Goal: Transaction & Acquisition: Book appointment/travel/reservation

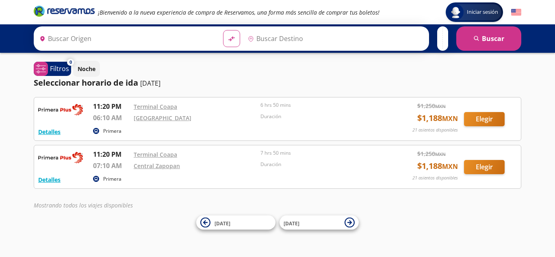
type input "[GEOGRAPHIC_DATA], [GEOGRAPHIC_DATA]"
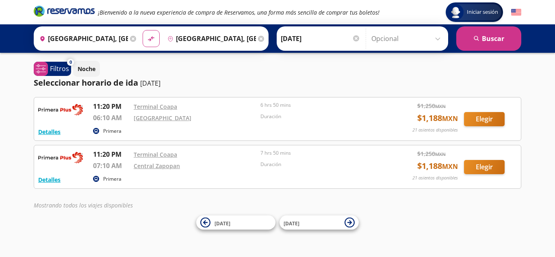
click at [238, 116] on div "[GEOGRAPHIC_DATA]" at bounding box center [195, 118] width 123 height 10
click at [494, 119] on button "Elegir" at bounding box center [484, 119] width 41 height 14
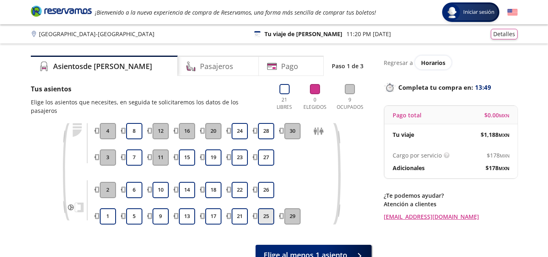
click at [266, 208] on button "25" at bounding box center [266, 216] width 16 height 16
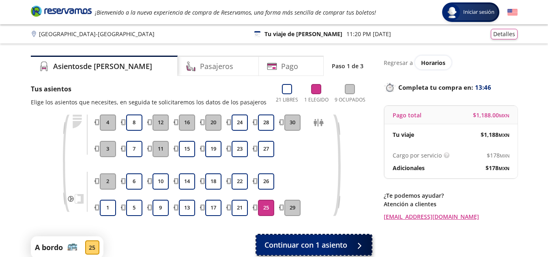
click at [304, 244] on span "Continuar con 1 asiento" at bounding box center [306, 245] width 83 height 11
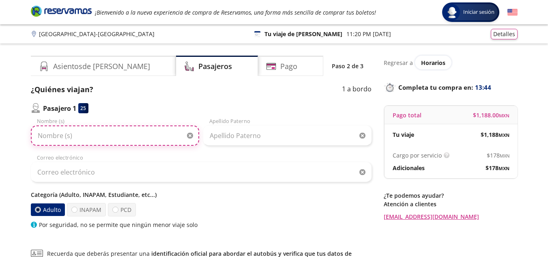
click at [78, 130] on input "Nombre (s)" at bounding box center [115, 135] width 168 height 20
type input "e"
type input "[PERSON_NAME]"
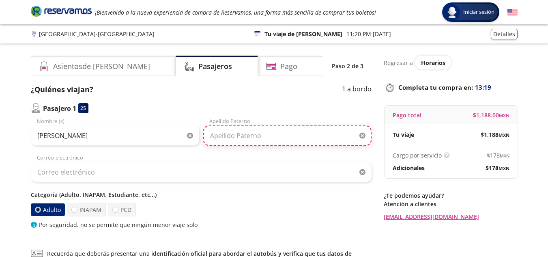
click at [230, 130] on input "Apellido Paterno" at bounding box center [287, 135] width 168 height 20
type input "[PERSON_NAME]"
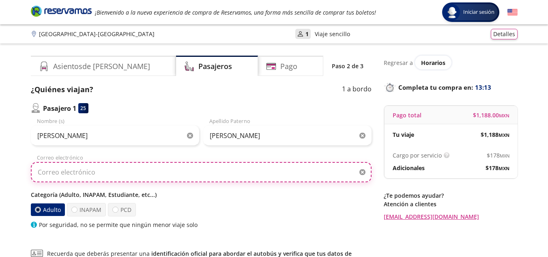
click at [82, 173] on input "Correo electrónico" at bounding box center [201, 172] width 341 height 20
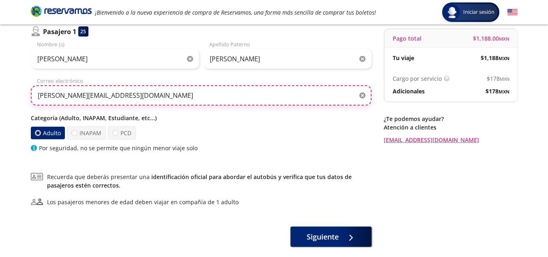
scroll to position [81, 0]
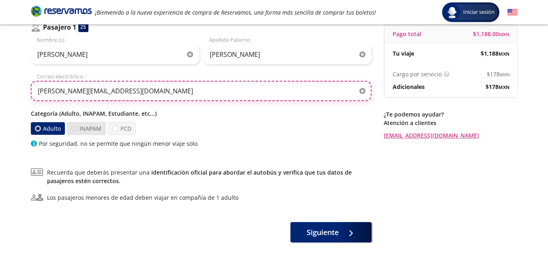
type input "[PERSON_NAME][EMAIL_ADDRESS][DOMAIN_NAME]"
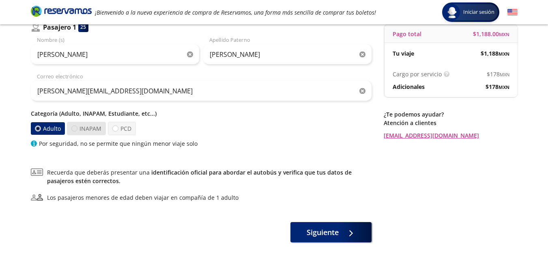
click at [74, 129] on div at bounding box center [74, 128] width 6 height 6
click at [74, 129] on input "INAPAM" at bounding box center [74, 128] width 5 height 5
radio input "true"
radio input "false"
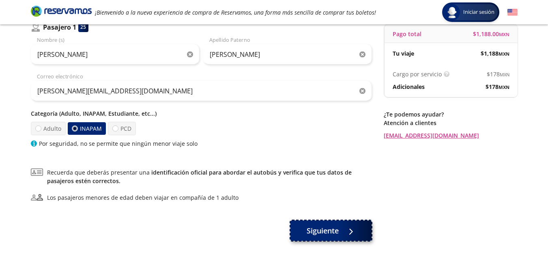
click at [319, 233] on span "Siguiente" at bounding box center [323, 230] width 32 height 11
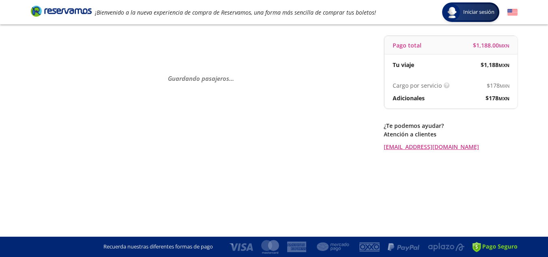
scroll to position [0, 0]
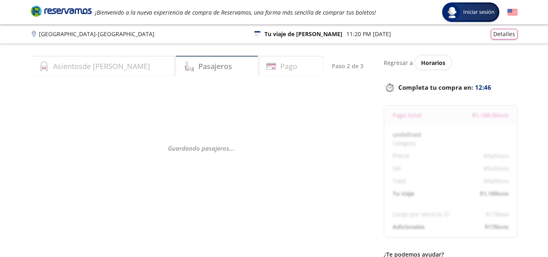
select select "MX"
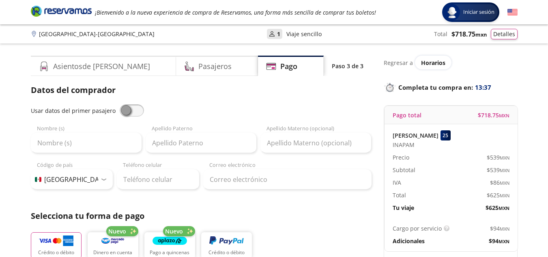
click at [134, 112] on span at bounding box center [132, 110] width 24 height 12
click at [120, 104] on input "checkbox" at bounding box center [120, 104] width 0 height 0
type input "[PERSON_NAME]"
type input "[PERSON_NAME][EMAIL_ADDRESS][DOMAIN_NAME]"
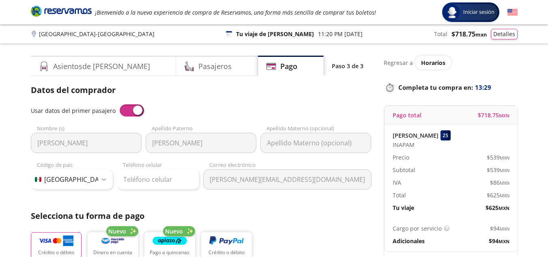
click at [133, 111] on span at bounding box center [132, 110] width 24 height 12
click at [120, 104] on input "checkbox" at bounding box center [120, 104] width 0 height 0
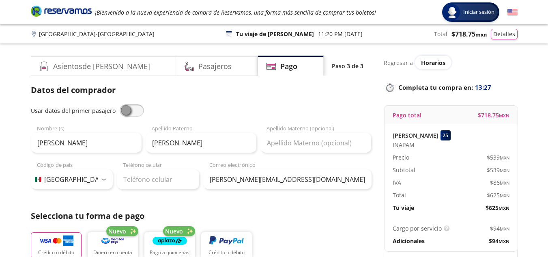
click at [133, 111] on span at bounding box center [132, 110] width 24 height 12
click at [120, 104] on input "checkbox" at bounding box center [120, 104] width 0 height 0
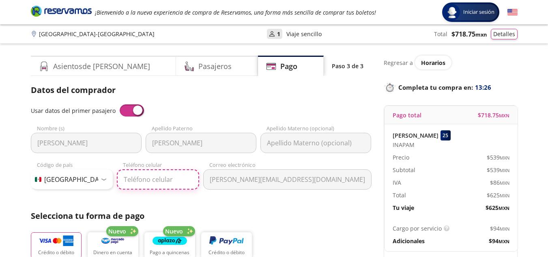
click at [134, 184] on input "Teléfono celular" at bounding box center [158, 179] width 82 height 20
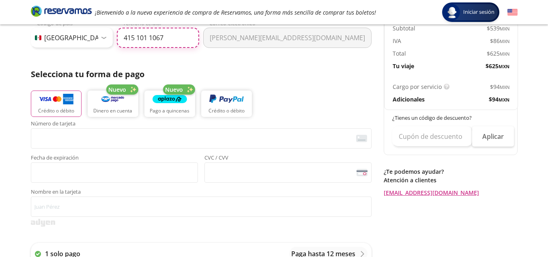
scroll to position [162, 0]
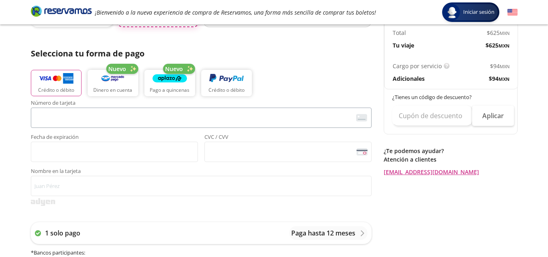
type input "415 101 1067"
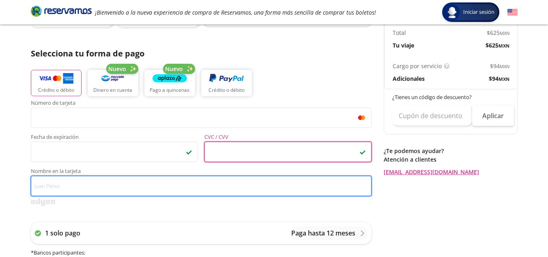
click at [82, 186] on input "Nombre en la tarjeta" at bounding box center [201, 186] width 341 height 20
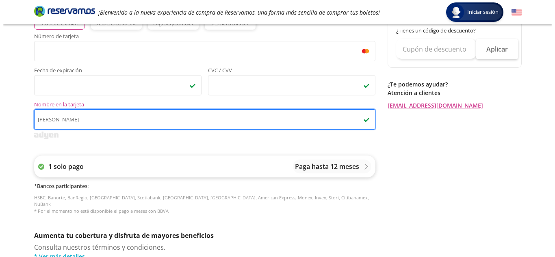
scroll to position [244, 0]
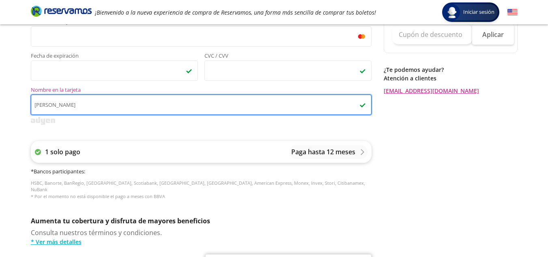
type input "[PERSON_NAME]"
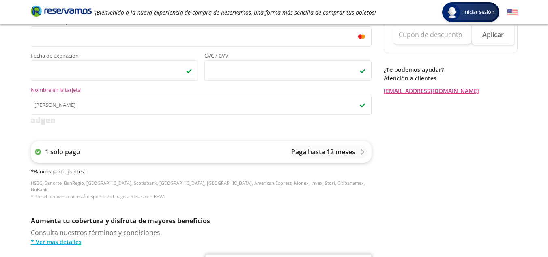
click at [320, 152] on p "Paga hasta 12 meses" at bounding box center [324, 152] width 64 height 10
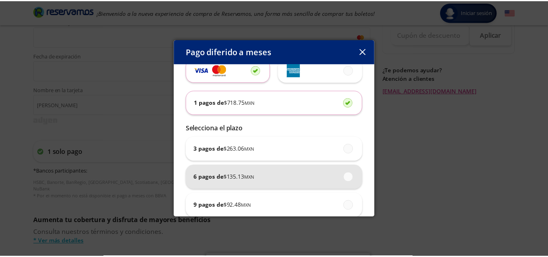
scroll to position [0, 0]
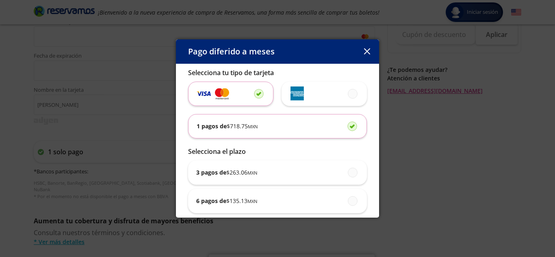
click at [274, 133] on div "1 pagos de $ 718.75 MXN" at bounding box center [278, 126] width 162 height 24
click at [347, 129] on input "1 pagos de $ 718.75 MXN" at bounding box center [349, 125] width 5 height 5
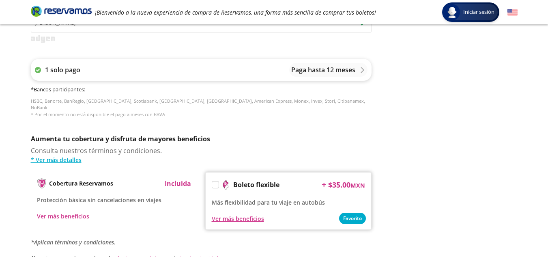
scroll to position [406, 0]
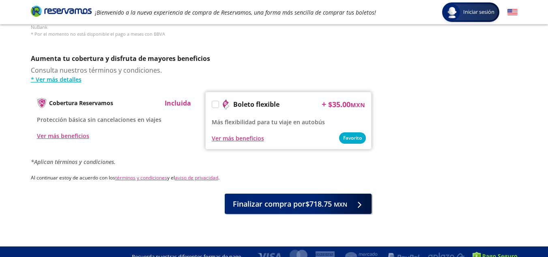
click at [217, 101] on label at bounding box center [215, 104] width 6 height 6
click at [217, 103] on input "Boleto flexible" at bounding box center [214, 105] width 5 height 5
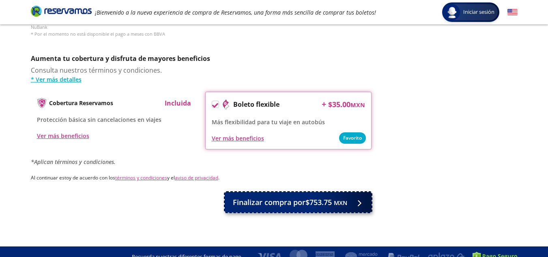
click at [306, 198] on span "Finalizar compra por $753.75 MXN" at bounding box center [290, 202] width 114 height 11
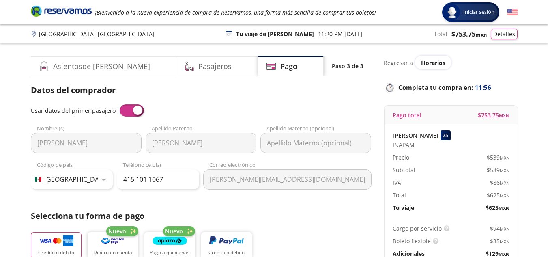
scroll to position [464, 0]
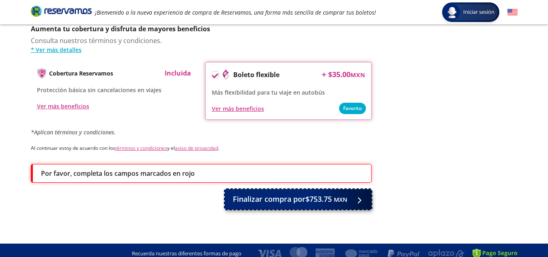
click at [265, 194] on span "Finalizar compra por $753.75 MXN" at bounding box center [290, 199] width 114 height 11
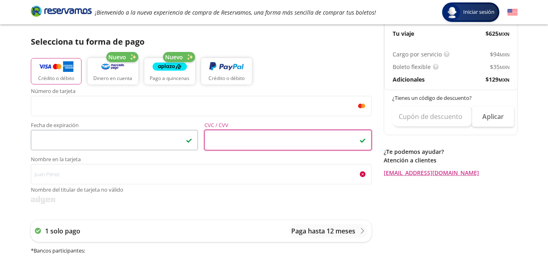
scroll to position [221, 0]
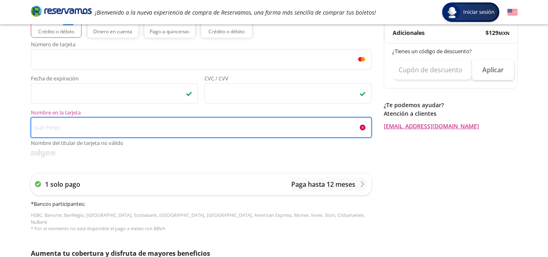
click at [103, 127] on input "Nombre en la tarjeta Nombre del titular de tarjeta no válido" at bounding box center [201, 127] width 341 height 20
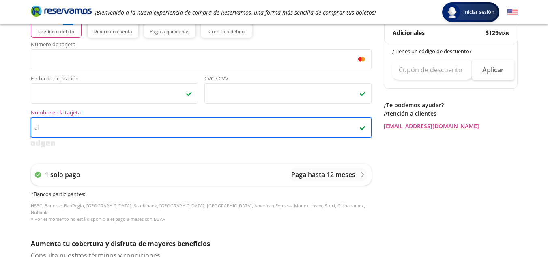
type input "a"
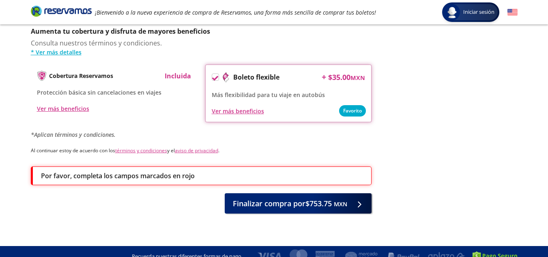
scroll to position [436, 0]
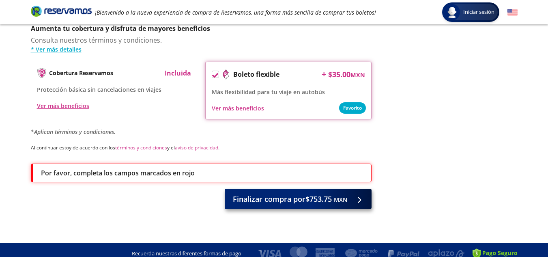
type input "[PERSON_NAME]"
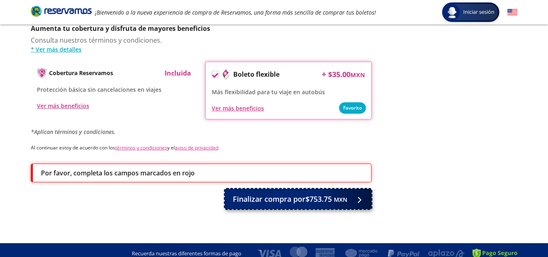
click at [259, 194] on span "Finalizar compra por $753.75 MXN" at bounding box center [290, 199] width 114 height 11
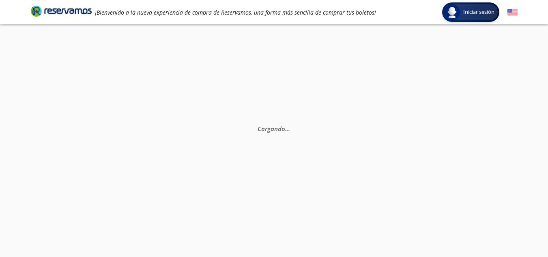
scroll to position [0, 0]
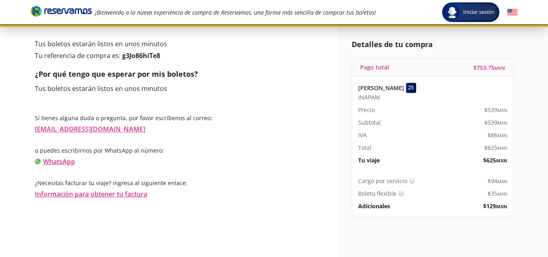
scroll to position [44, 0]
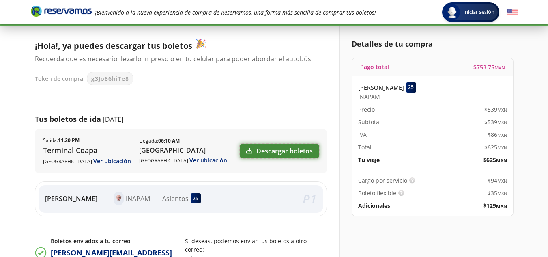
click at [280, 152] on link "Descargar boletos" at bounding box center [279, 151] width 79 height 14
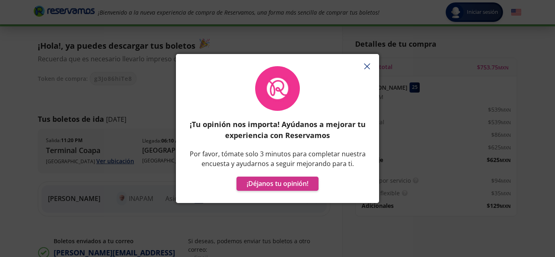
click at [369, 65] on line "button" at bounding box center [366, 66] width 5 height 5
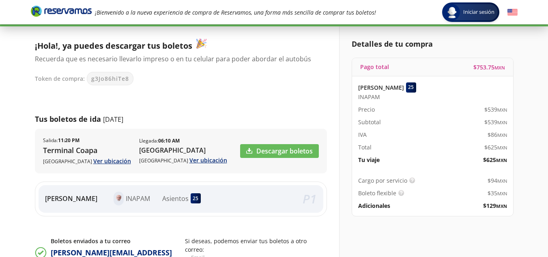
click at [289, 100] on div "¡Hola!, ya puedes descargar tus boletos Recuerda que es necesario llevarlo impr…" at bounding box center [181, 163] width 292 height 248
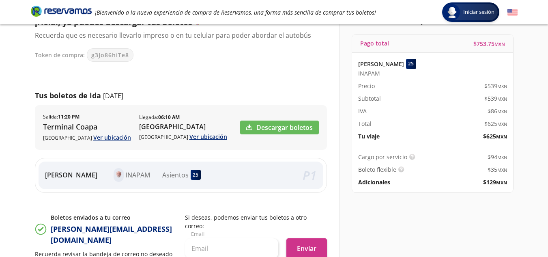
scroll to position [0, 0]
